Goal: Task Accomplishment & Management: Complete application form

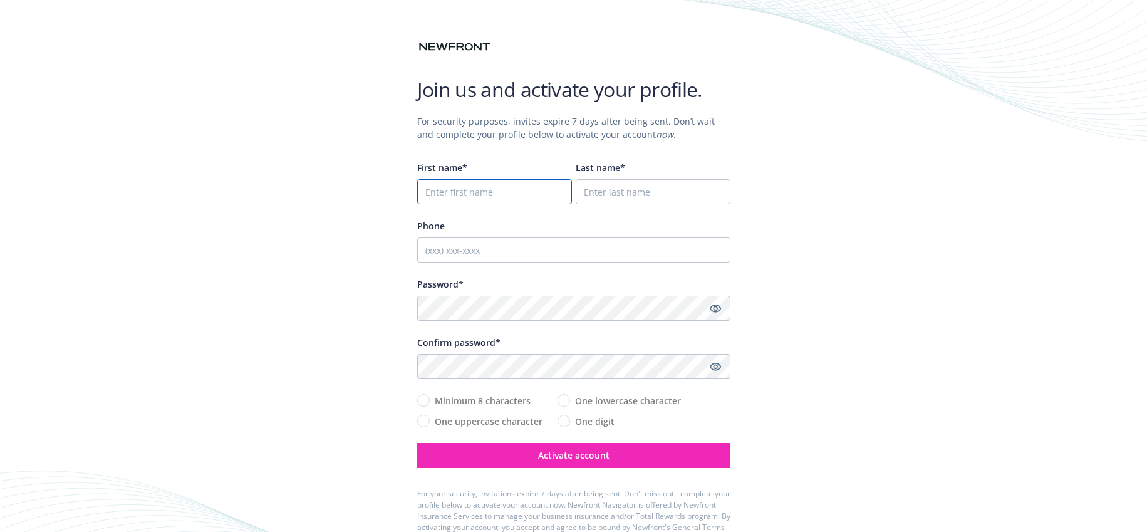
click at [489, 197] on input "First name*" at bounding box center [494, 191] width 155 height 25
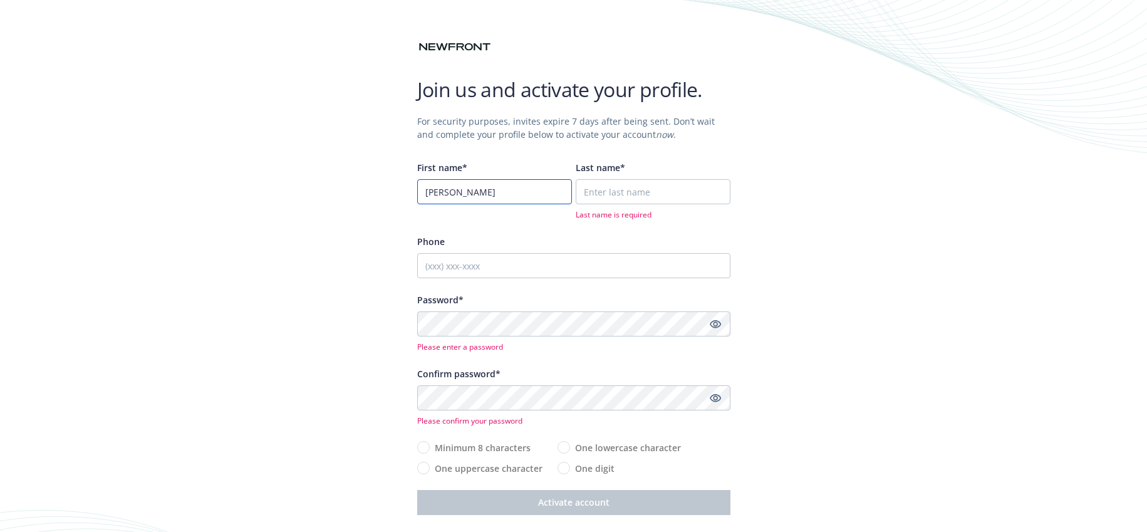
type input "[PERSON_NAME]"
click at [604, 190] on input "Last name*" at bounding box center [653, 191] width 155 height 25
type input "Torrellas"
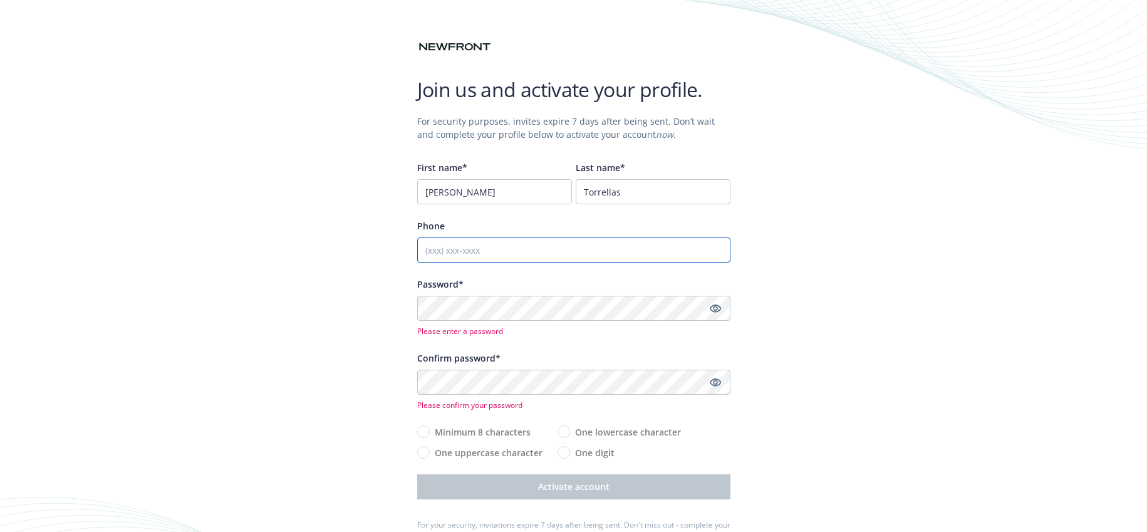
click at [530, 251] on input "Phone" at bounding box center [573, 249] width 313 height 25
click at [491, 249] on input "Phone" at bounding box center [573, 249] width 313 height 25
paste input "650.450.5573"
click at [390, 297] on div "Join us and activate your profile. For security purposes, invites expire 7 days…" at bounding box center [573, 298] width 1147 height 596
click at [443, 251] on input "650.450.5573" at bounding box center [573, 249] width 313 height 25
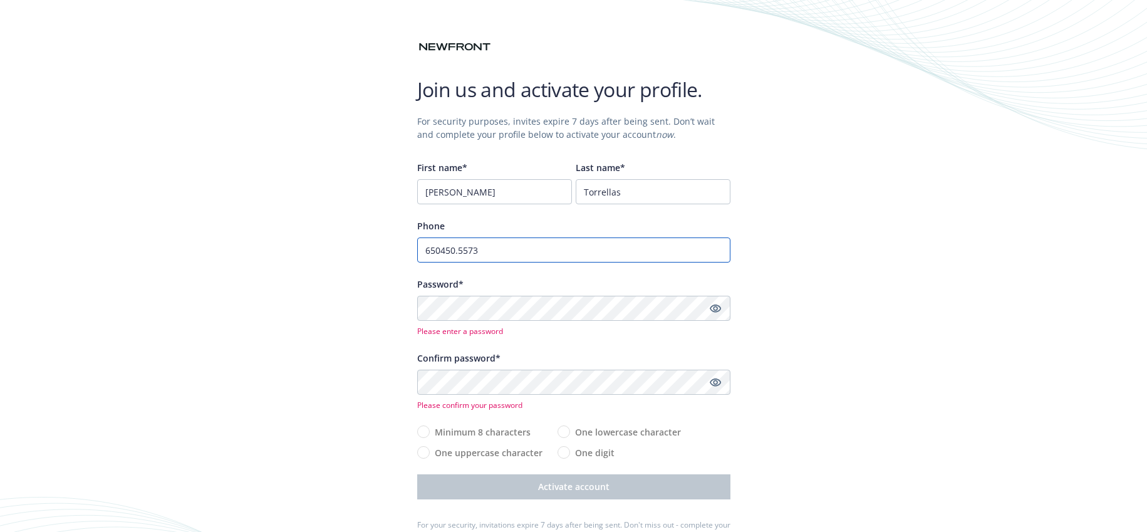
click at [459, 252] on input "650450.5573" at bounding box center [573, 249] width 313 height 25
type input "6504505573"
click at [338, 344] on div "Join us and activate your profile. For security purposes, invites expire 7 days…" at bounding box center [573, 298] width 1147 height 596
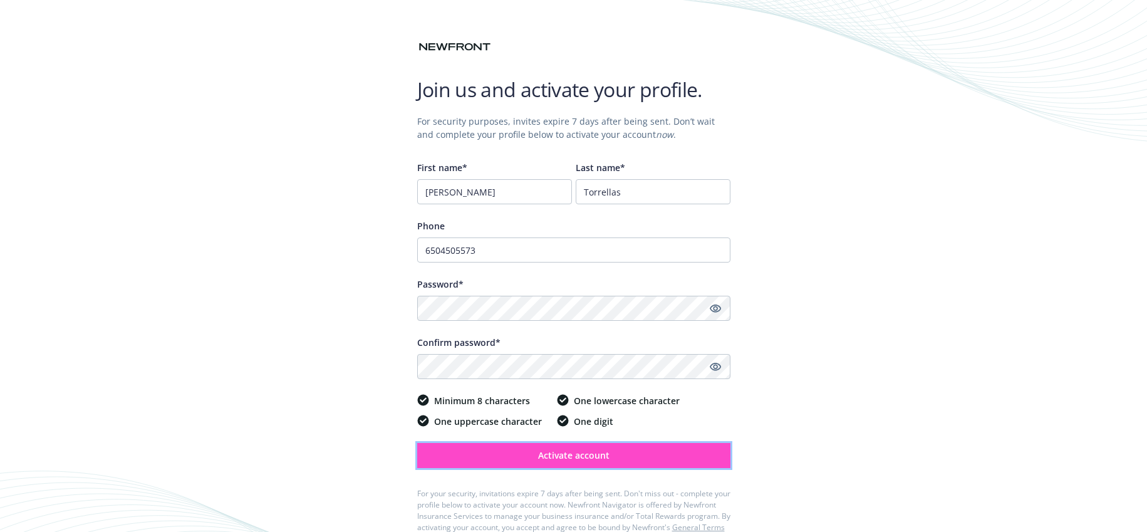
click at [492, 452] on button "Activate account" at bounding box center [573, 455] width 313 height 25
